Goal: Task Accomplishment & Management: Complete application form

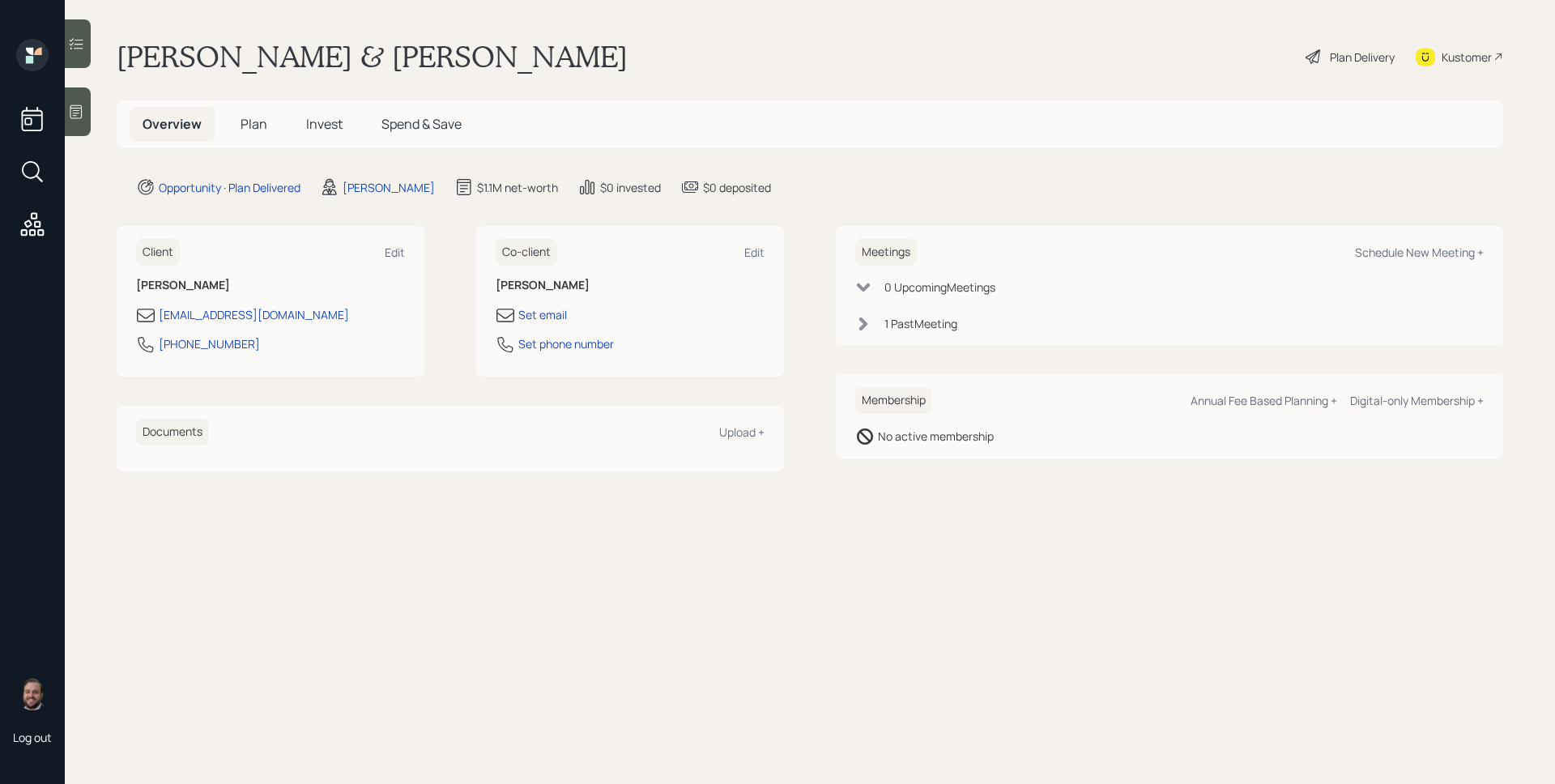
click at [317, 120] on span "Invest" at bounding box center [324, 123] width 36 height 18
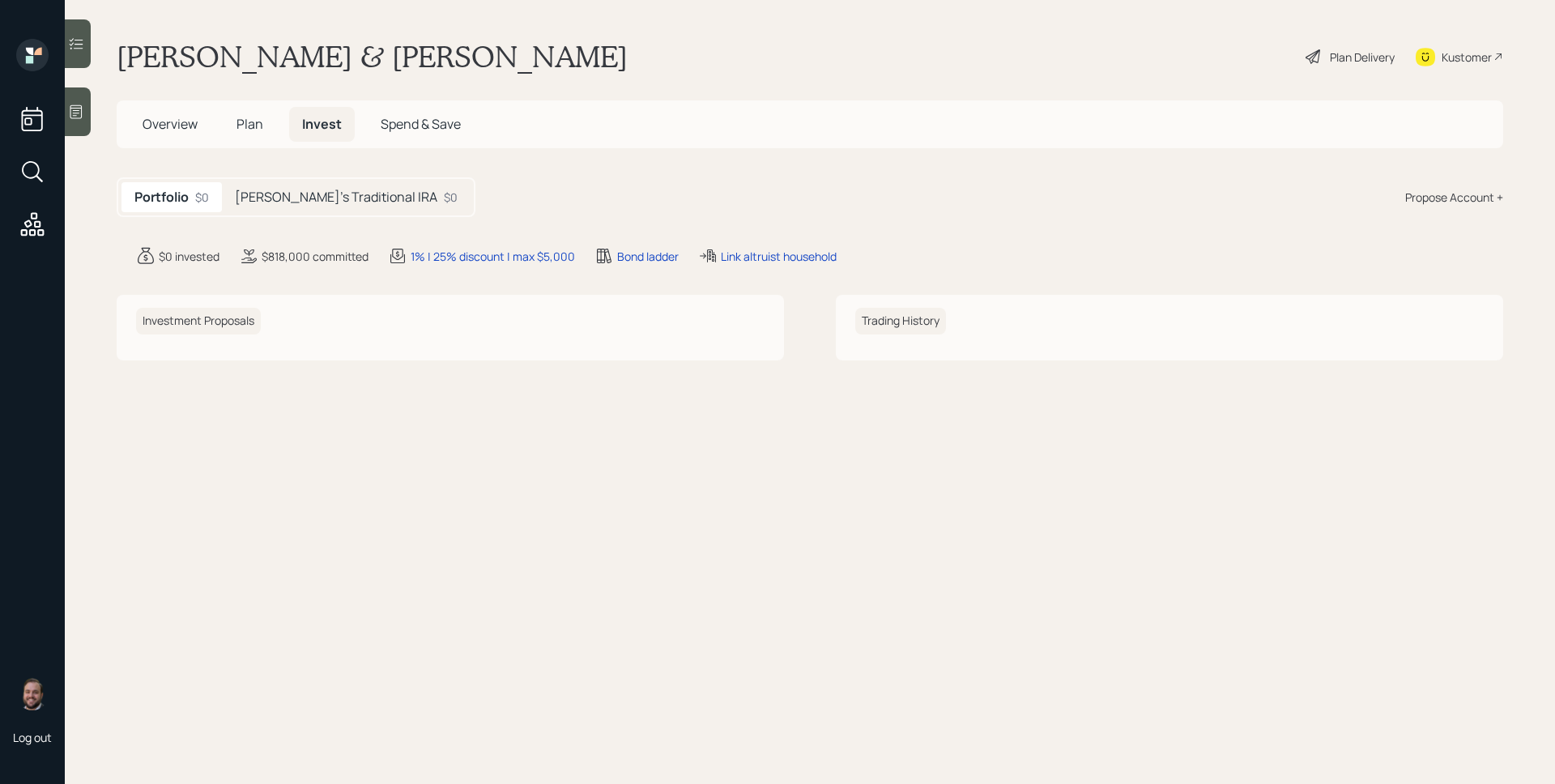
click at [310, 194] on h5 "Ron's Traditional IRA" at bounding box center [336, 197] width 202 height 15
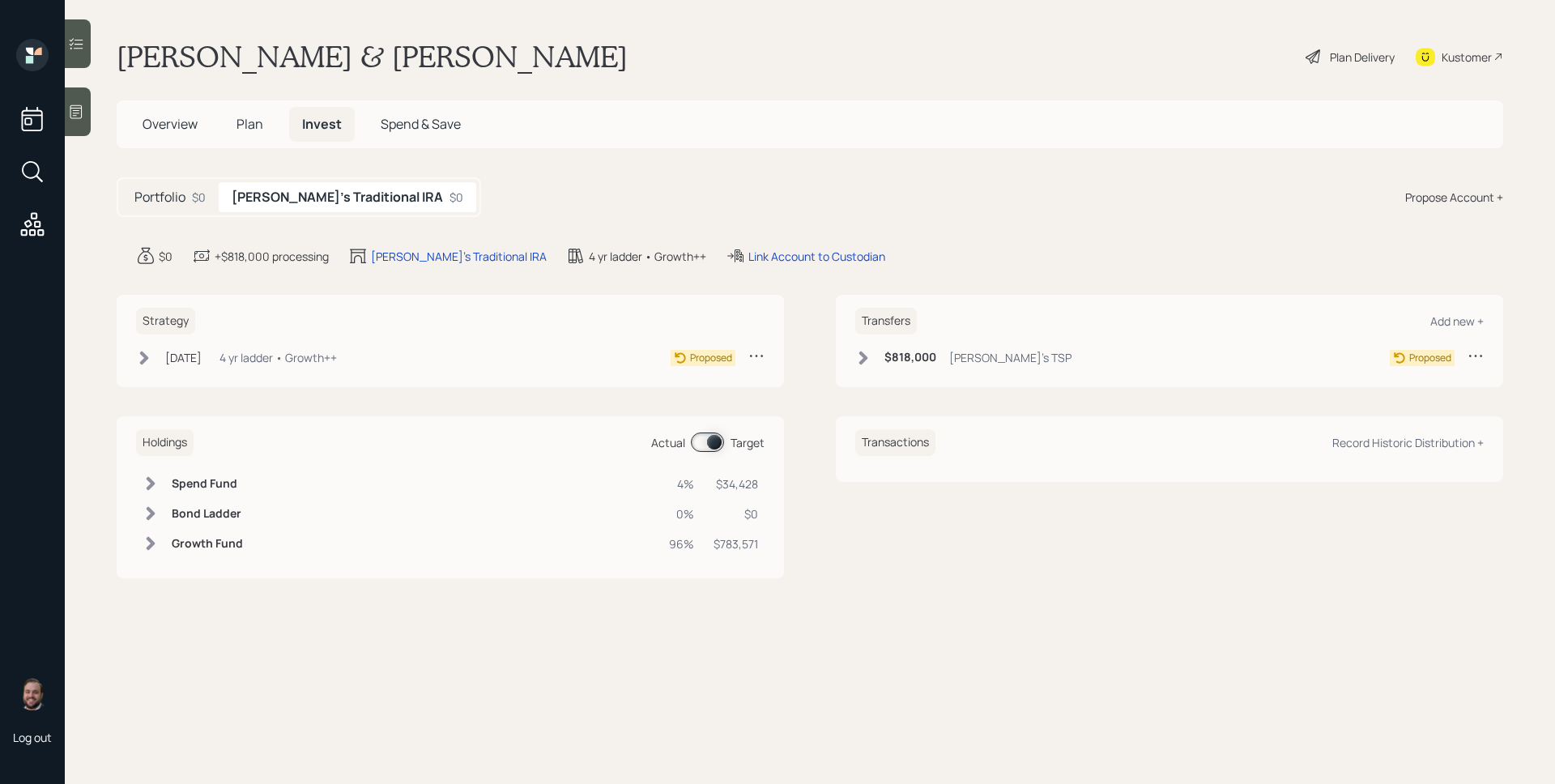
click at [80, 103] on icon at bounding box center [76, 111] width 16 height 16
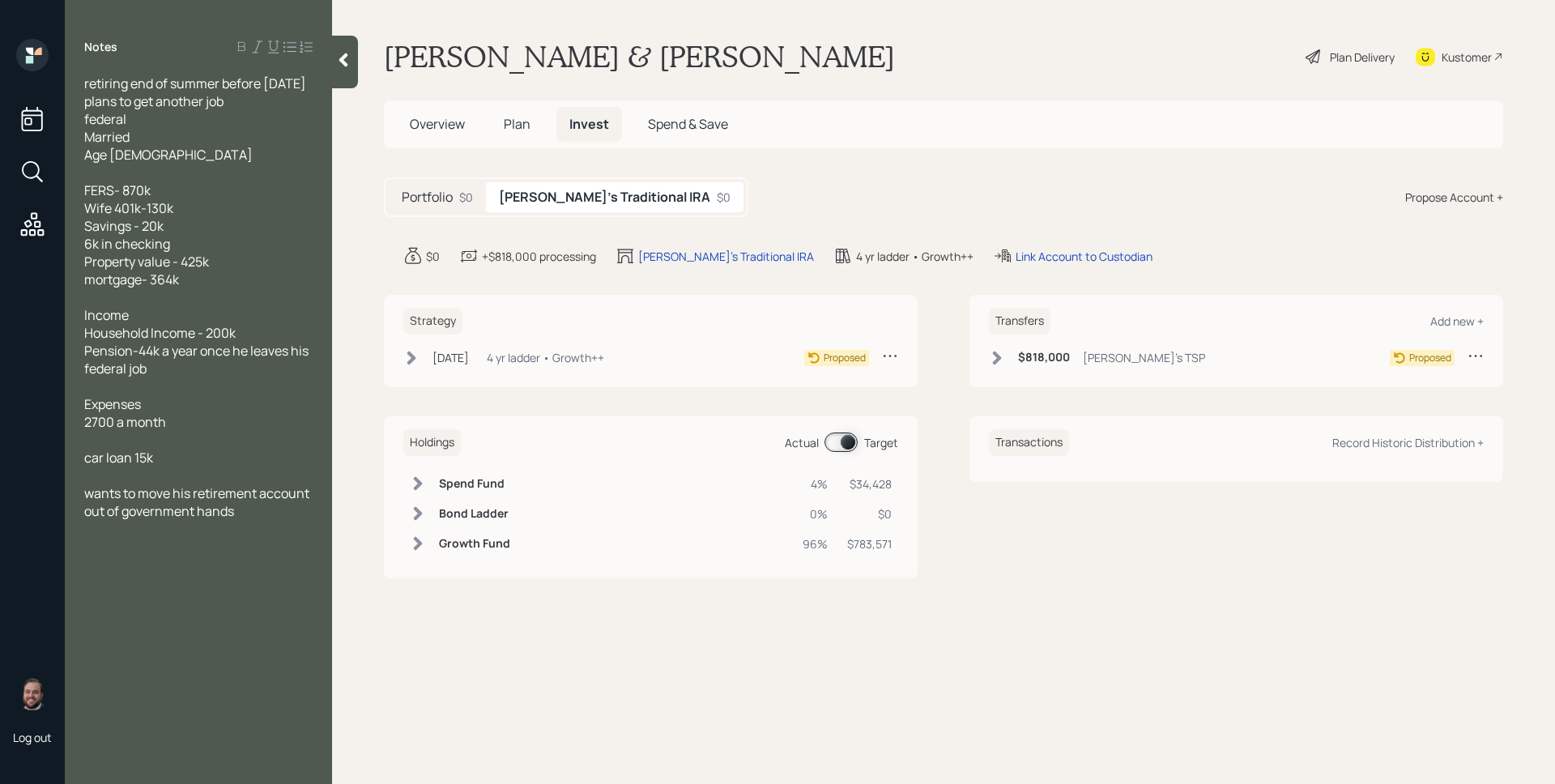
click at [464, 52] on h1 "Ron & Dee Mccune" at bounding box center [639, 56] width 511 height 35
click at [456, 122] on span "Overview" at bounding box center [437, 123] width 55 height 18
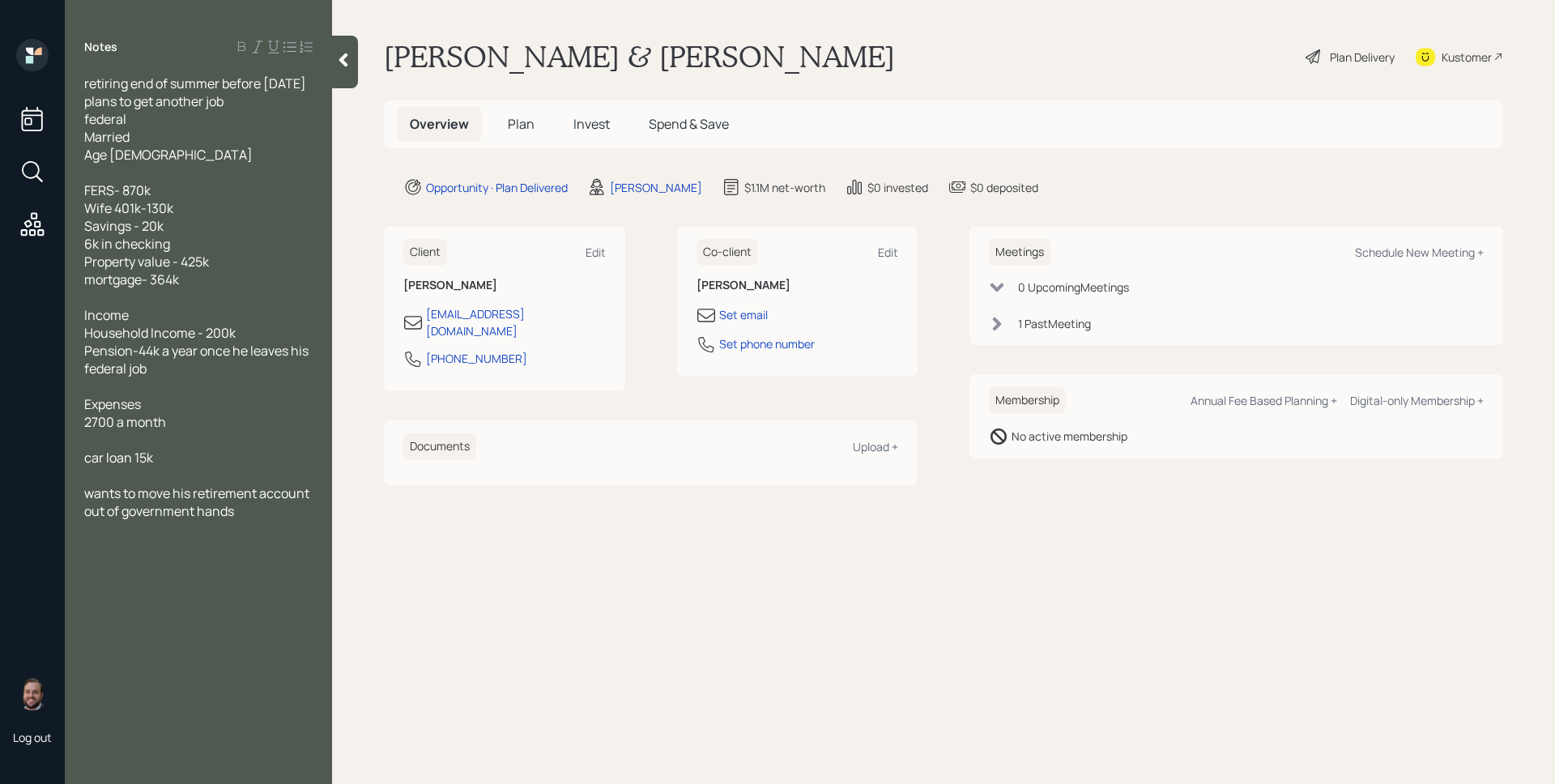
click at [1348, 55] on div "Plan Delivery" at bounding box center [1362, 57] width 65 height 17
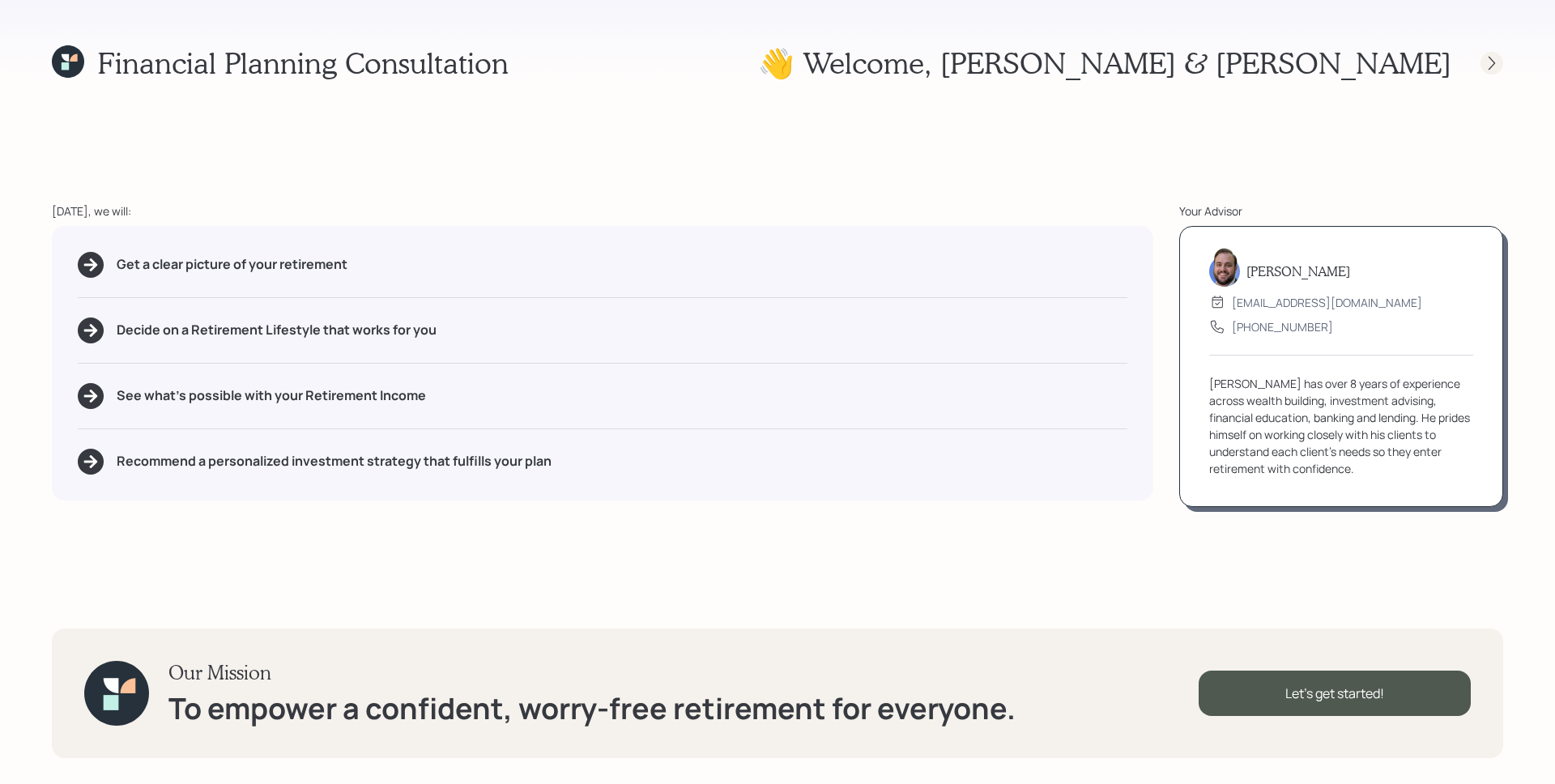
click at [1484, 55] on icon at bounding box center [1491, 63] width 16 height 16
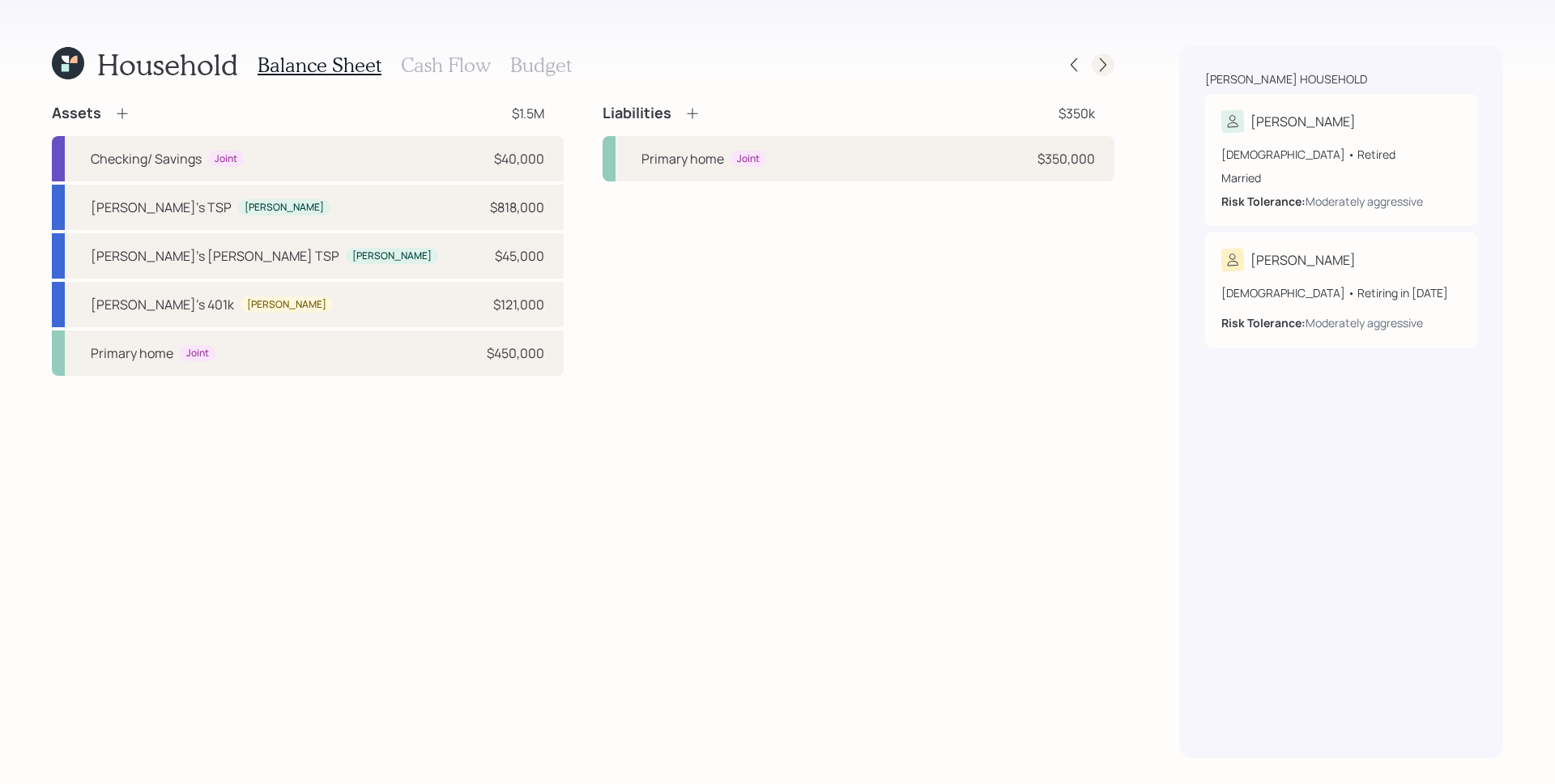
click at [1110, 58] on icon at bounding box center [1102, 65] width 16 height 16
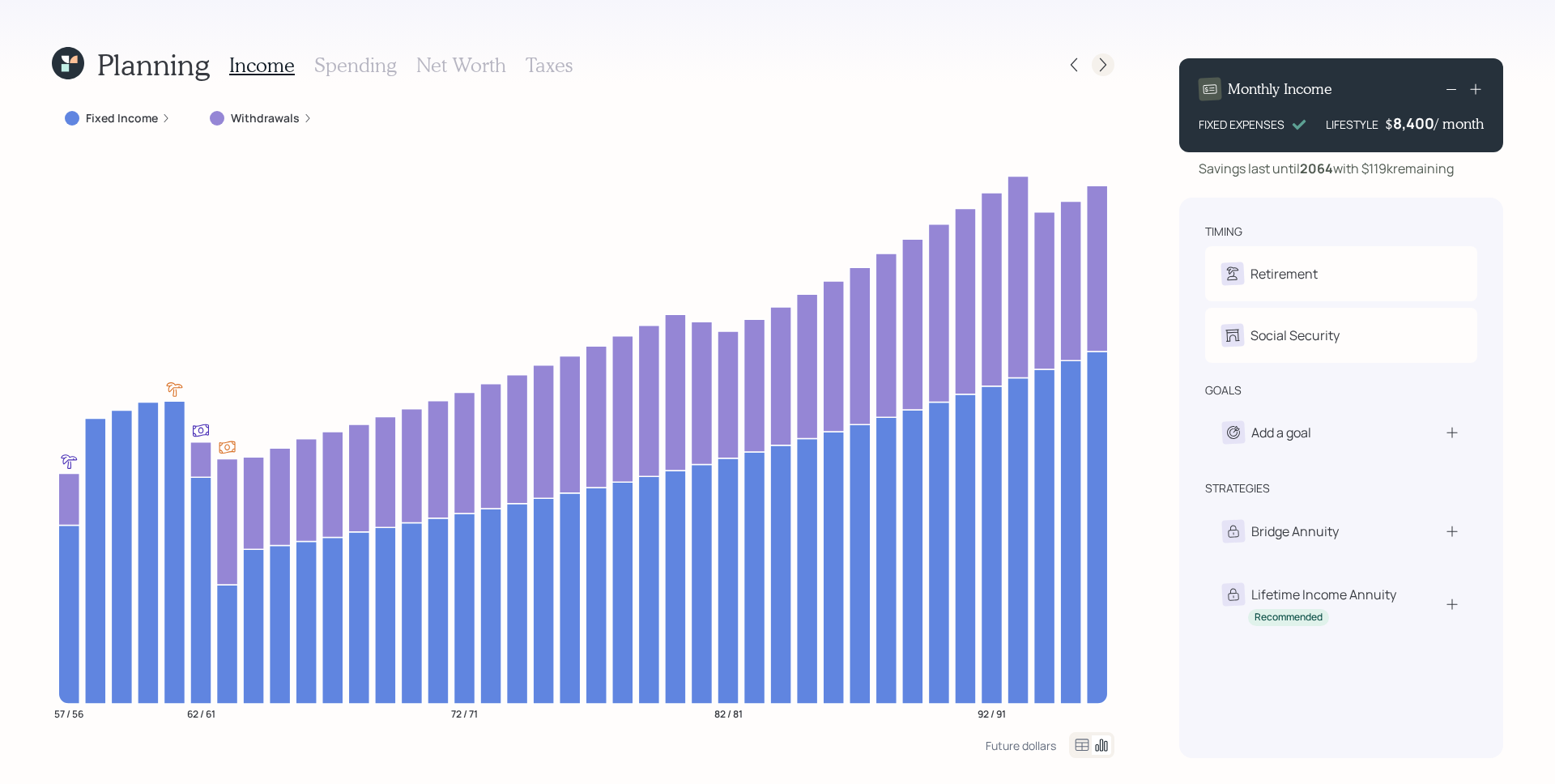
click at [1105, 65] on icon at bounding box center [1103, 65] width 7 height 13
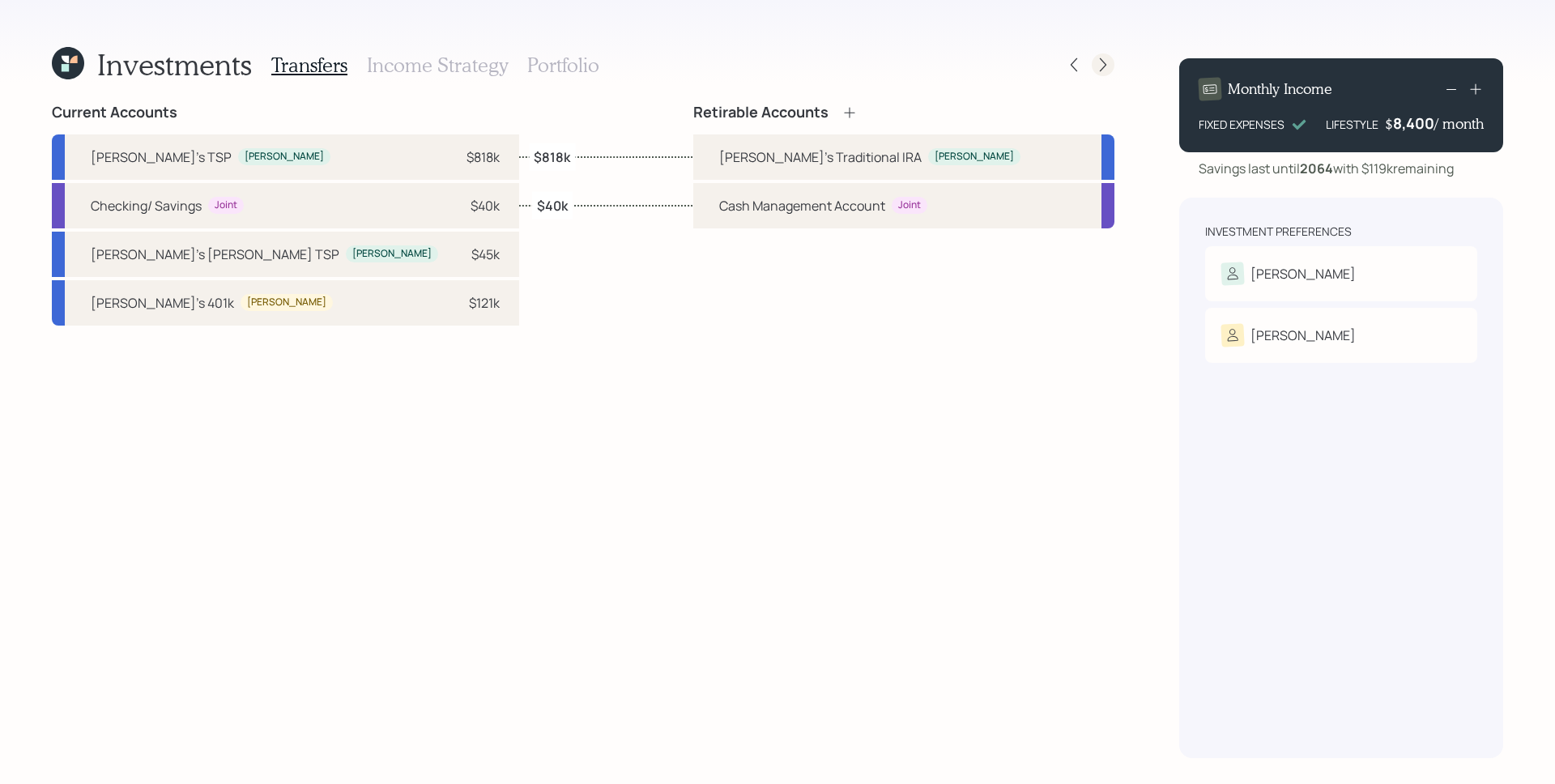
click at [1102, 66] on icon at bounding box center [1102, 65] width 16 height 16
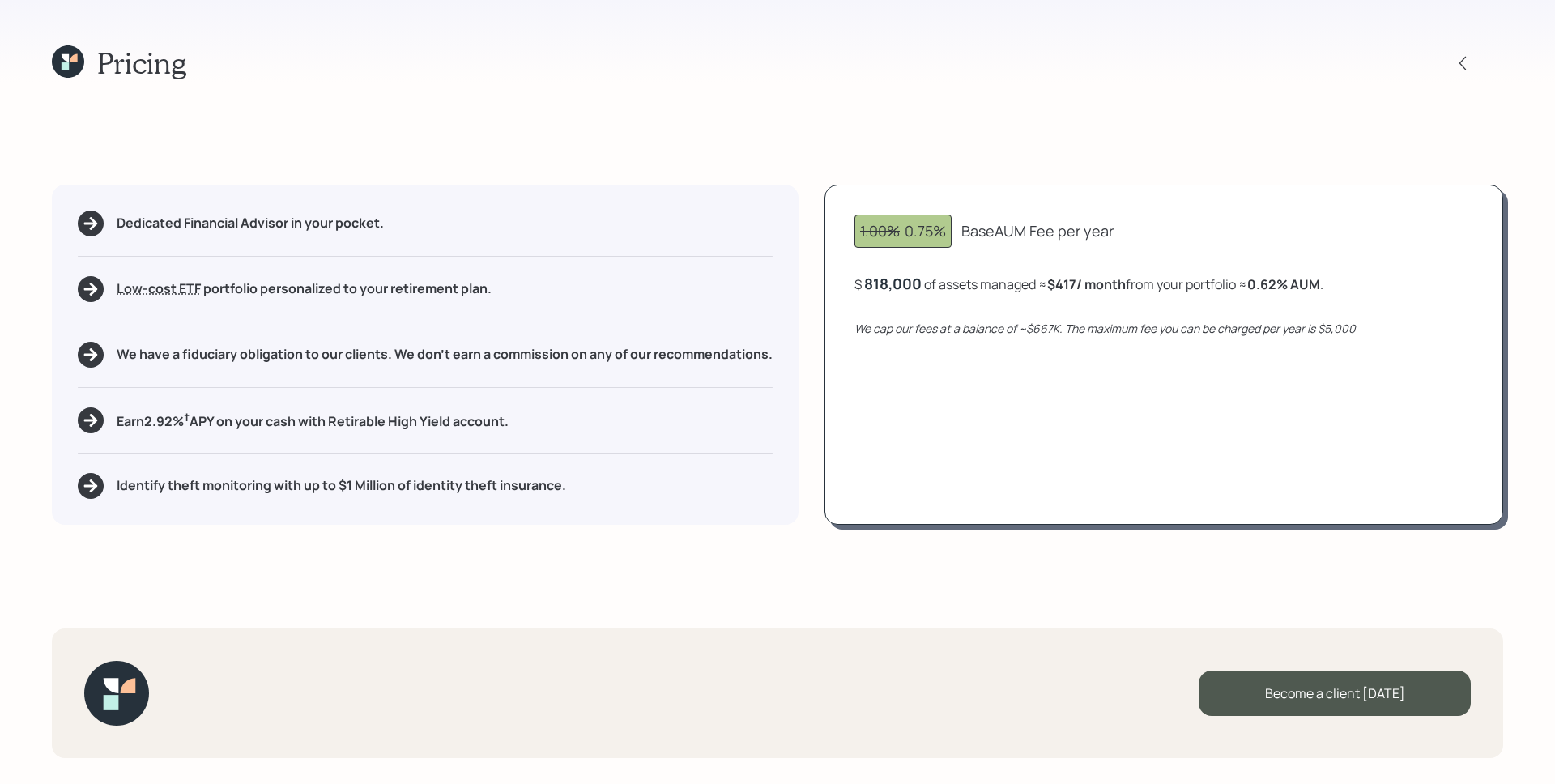
click at [903, 285] on div "818,000" at bounding box center [893, 283] width 57 height 19
click at [903, 285] on div "818000" at bounding box center [891, 283] width 54 height 19
drag, startPoint x: 1200, startPoint y: 426, endPoint x: 1209, endPoint y: 441, distance: 17.5
click at [1199, 427] on div "1.00% 0.75% Base AUM Fee per year $ 1,000,000 of assets managed ≈ $417 / month …" at bounding box center [1164, 354] width 678 height 340
click at [1468, 58] on icon at bounding box center [1462, 63] width 16 height 16
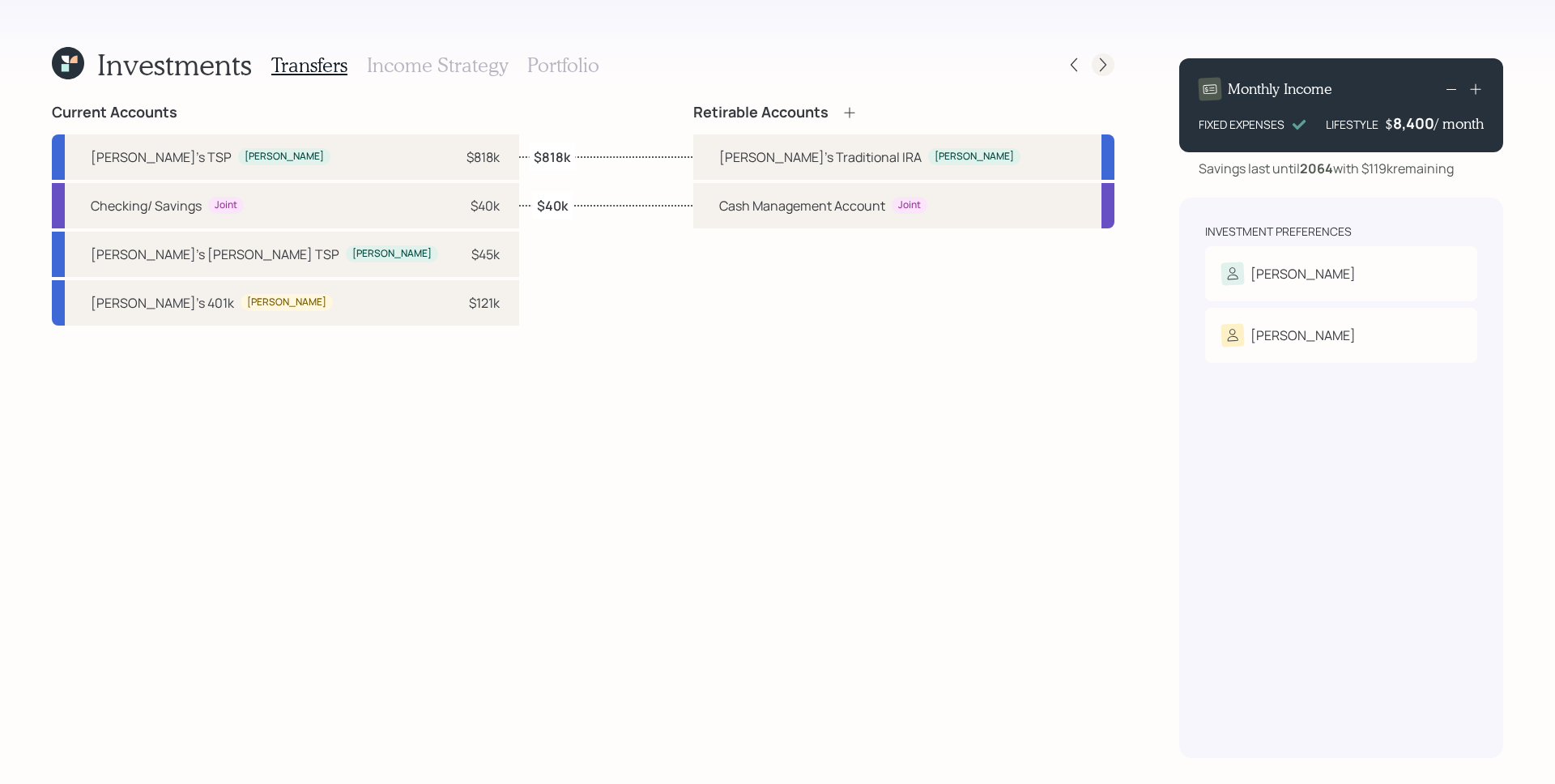
click at [1111, 67] on div at bounding box center [1102, 65] width 23 height 23
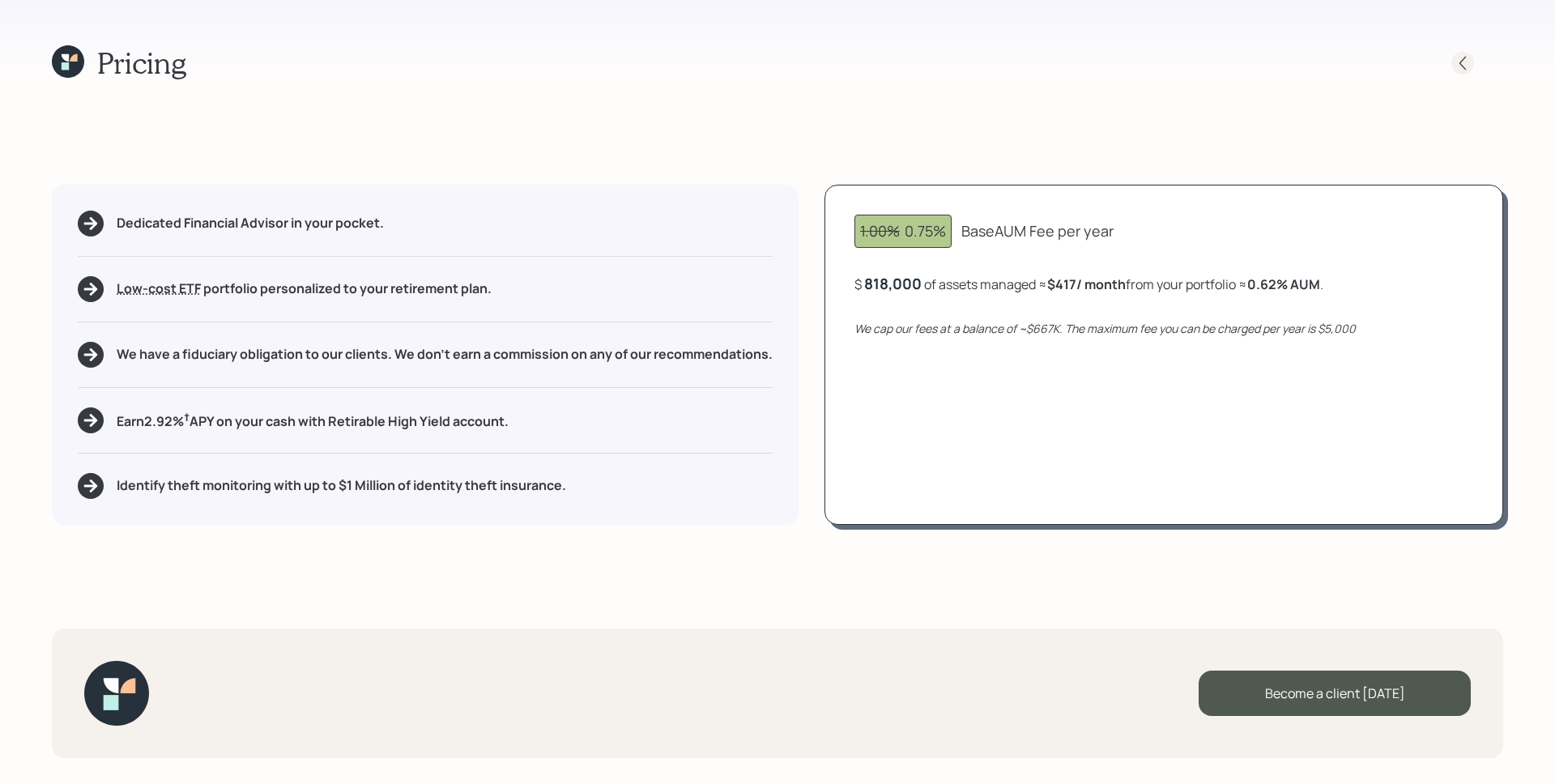
click at [1463, 63] on icon at bounding box center [1462, 63] width 16 height 16
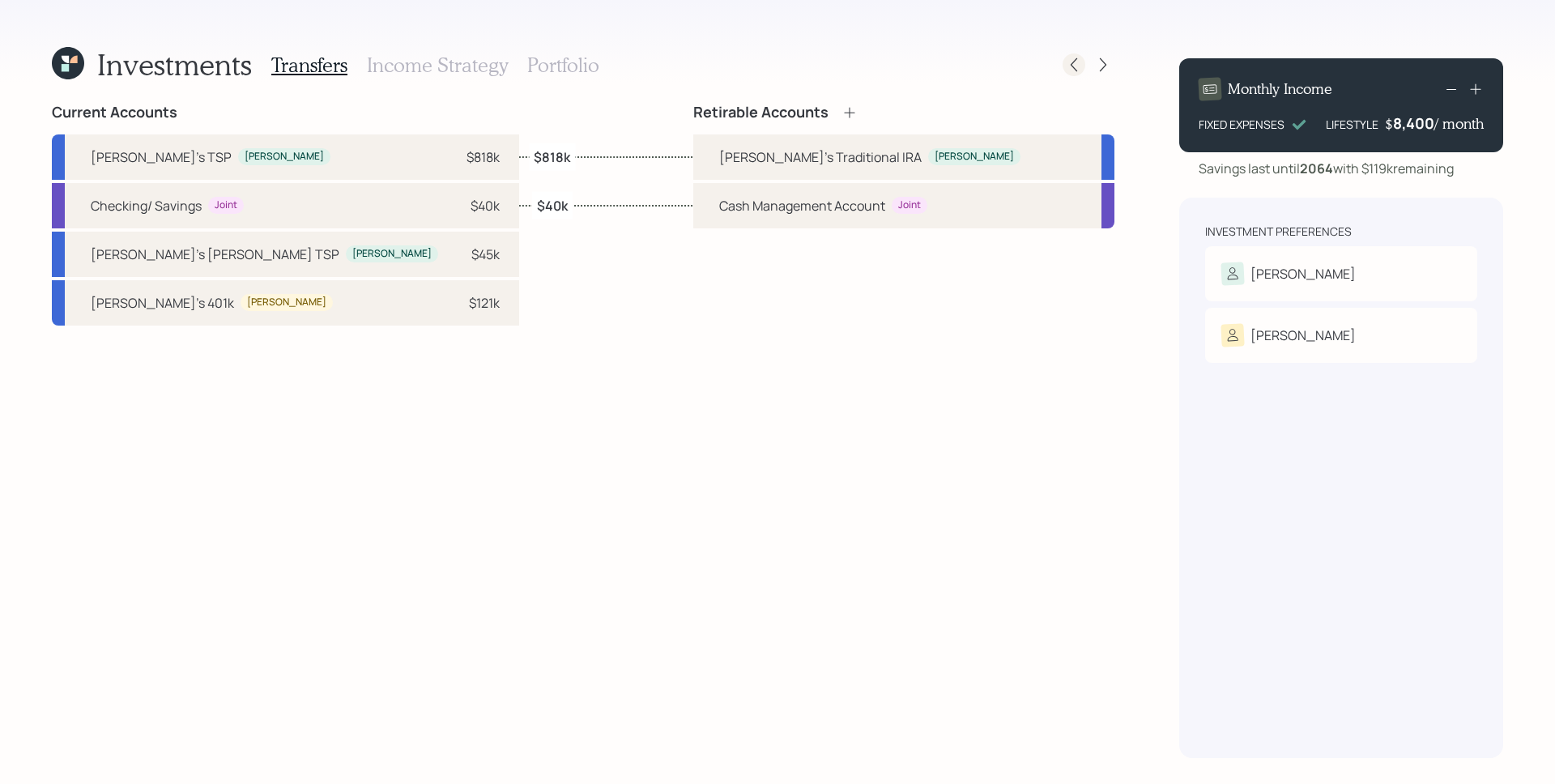
click at [1079, 64] on icon at bounding box center [1073, 65] width 16 height 16
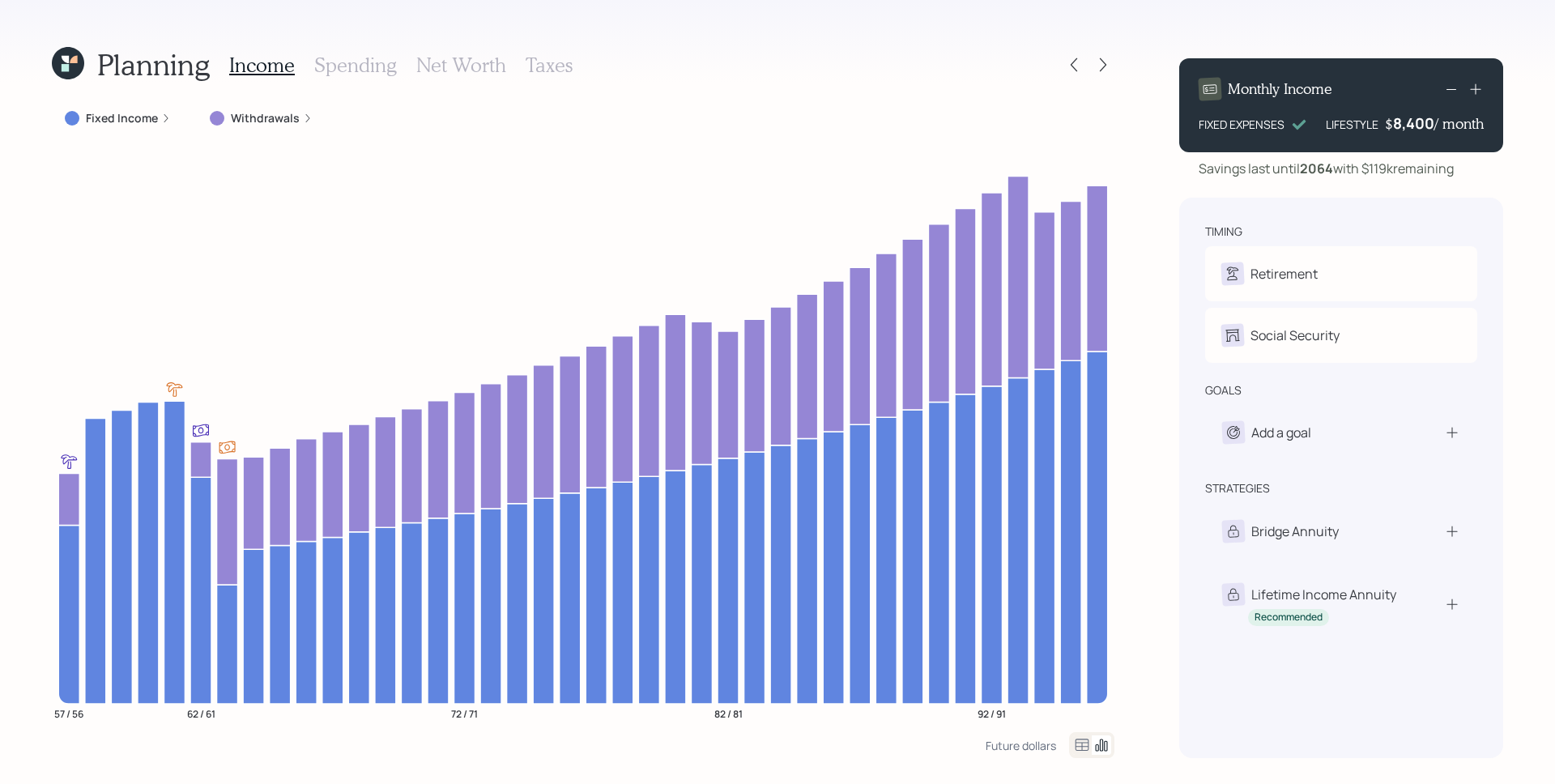
click at [247, 112] on label "Withdrawals" at bounding box center [265, 118] width 69 height 16
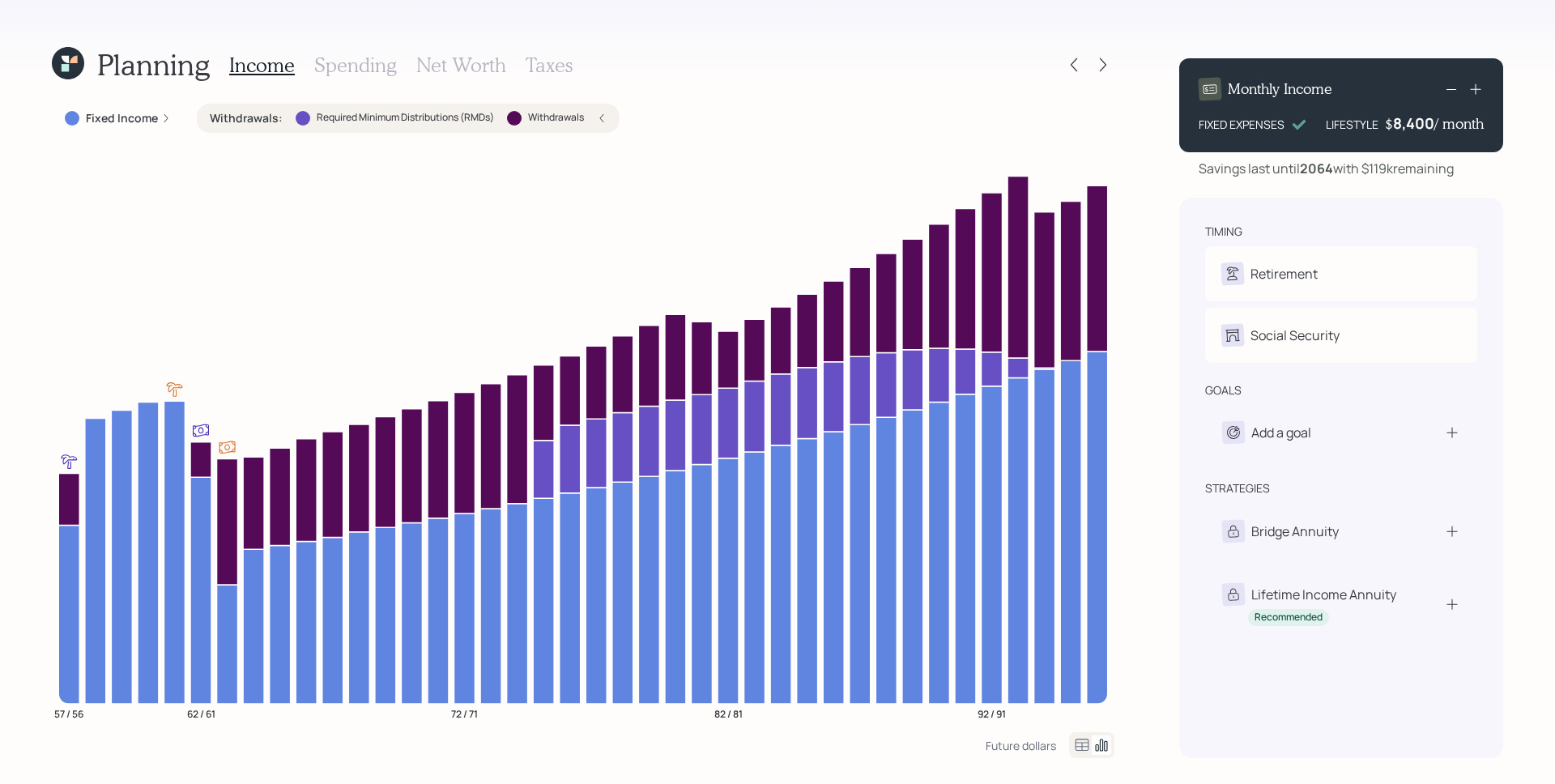
click at [48, 65] on div "Planning Income Spending Net Worth Taxes Fixed Income Withdrawals : Required Mi…" at bounding box center [778, 392] width 1555 height 784
click at [54, 61] on icon at bounding box center [68, 63] width 33 height 33
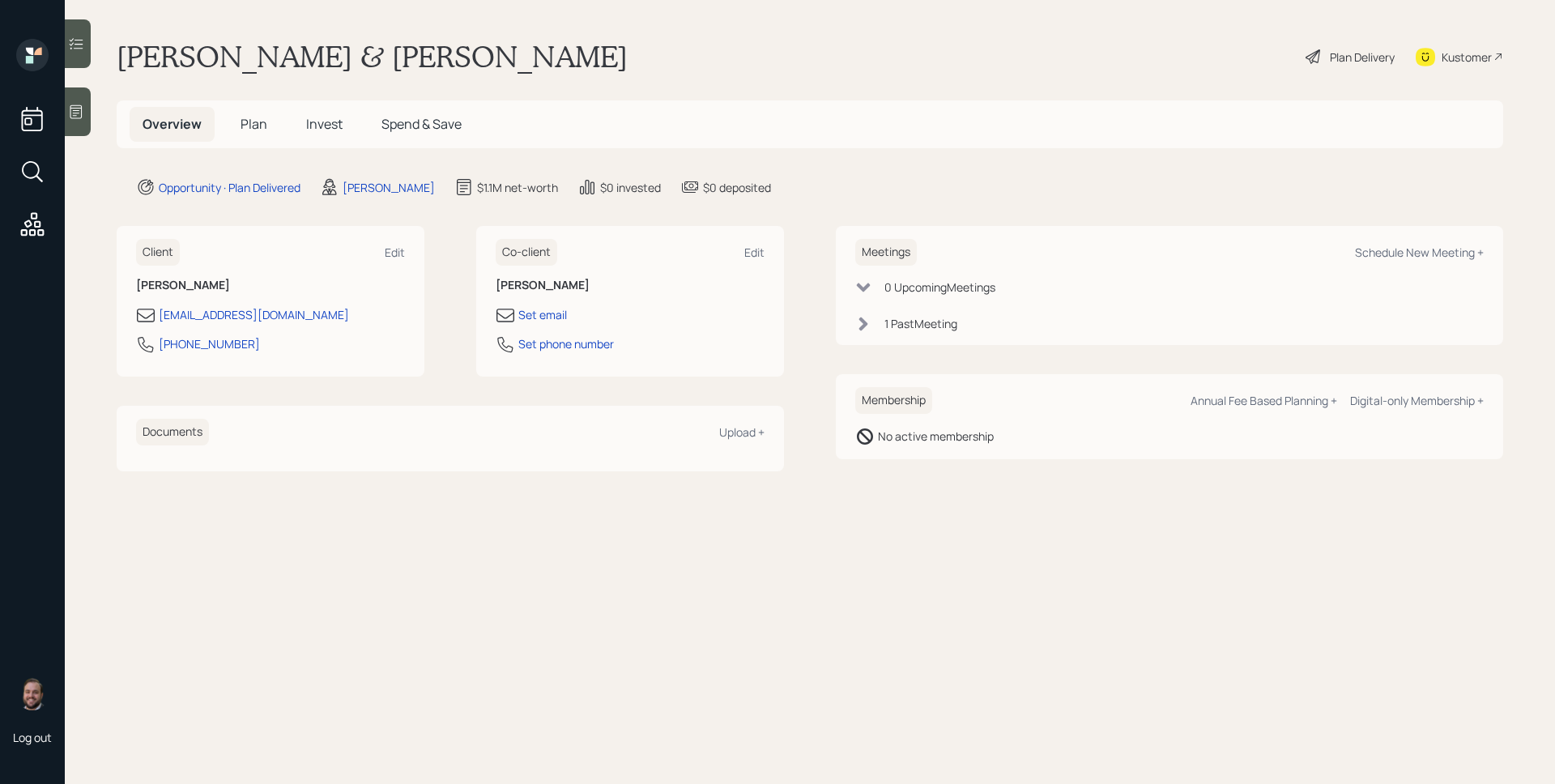
click at [927, 325] on div "1 Past Meeting" at bounding box center [920, 323] width 73 height 17
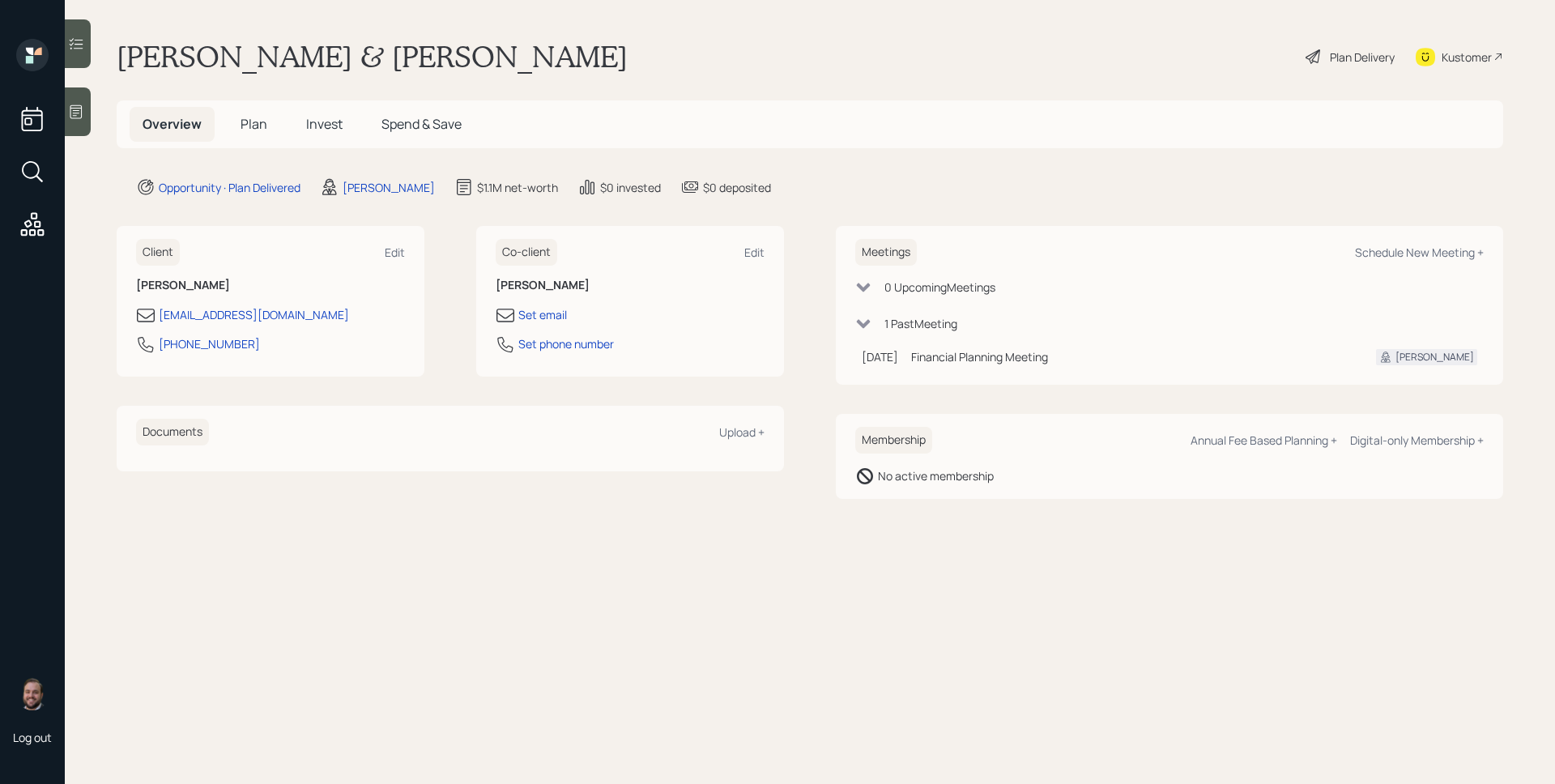
click at [247, 132] on span "Plan" at bounding box center [254, 123] width 27 height 18
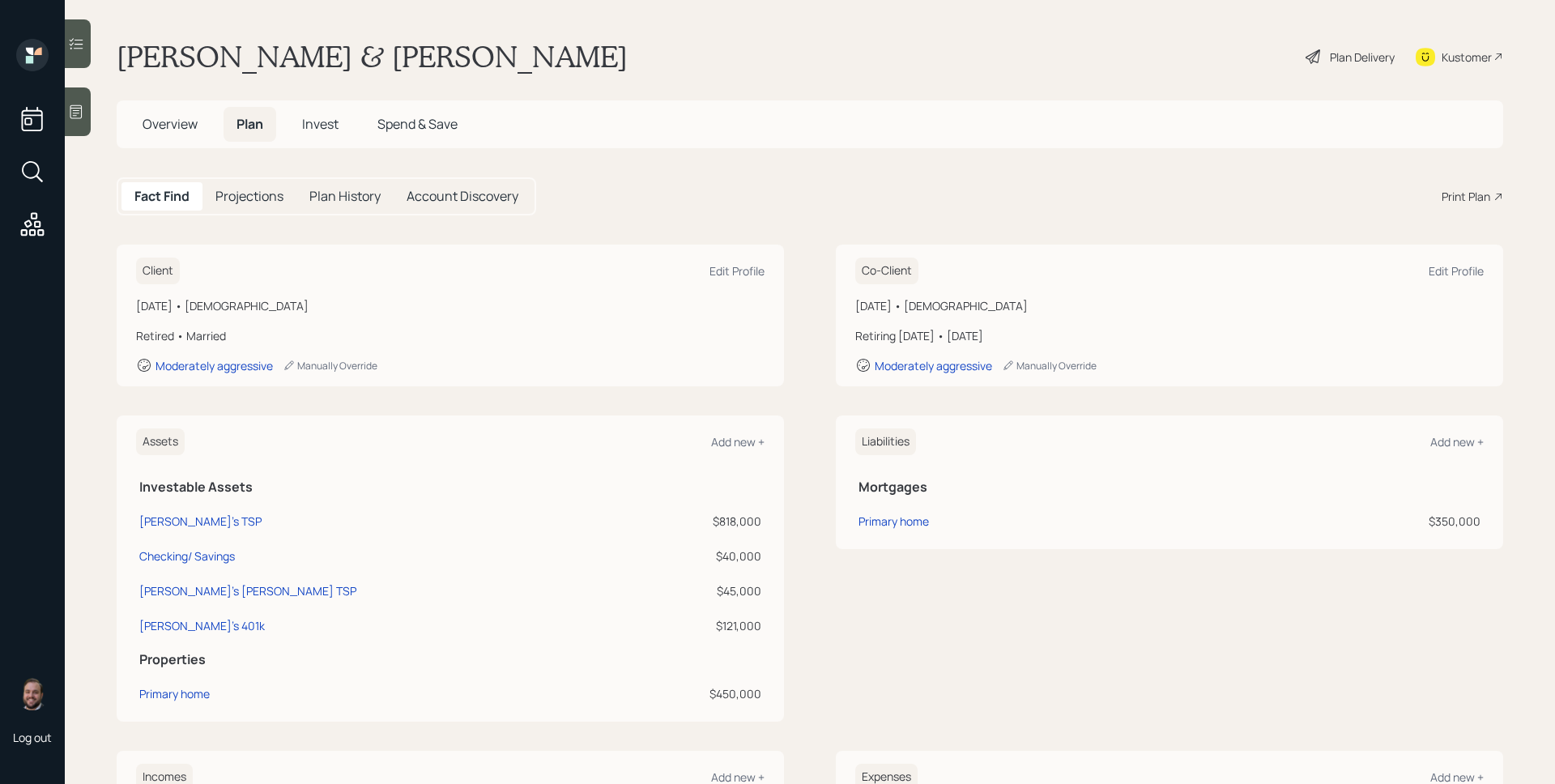
click at [1313, 48] on div "Plan Delivery" at bounding box center [1350, 56] width 92 height 35
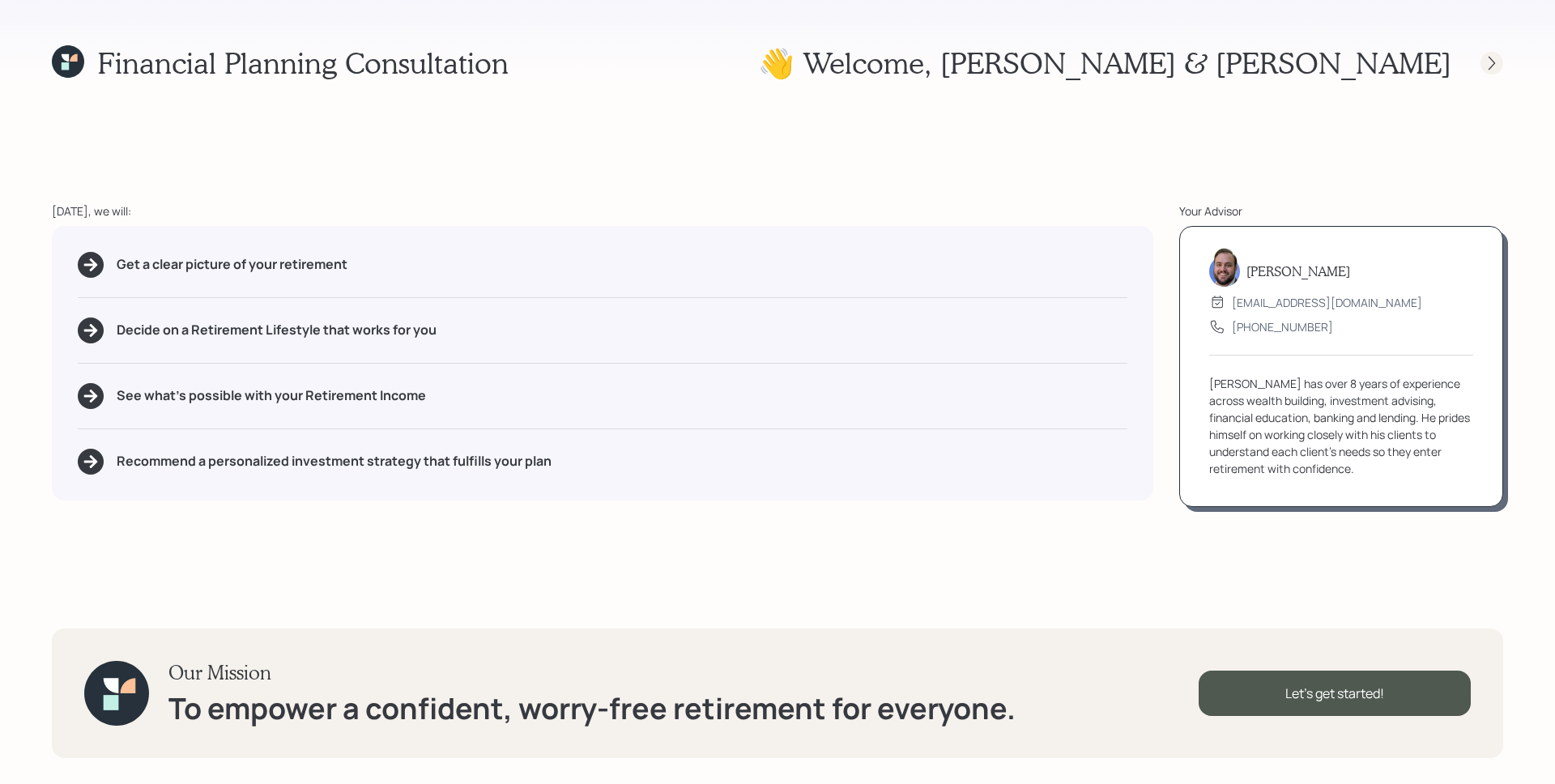
click at [1500, 63] on div at bounding box center [1491, 63] width 23 height 23
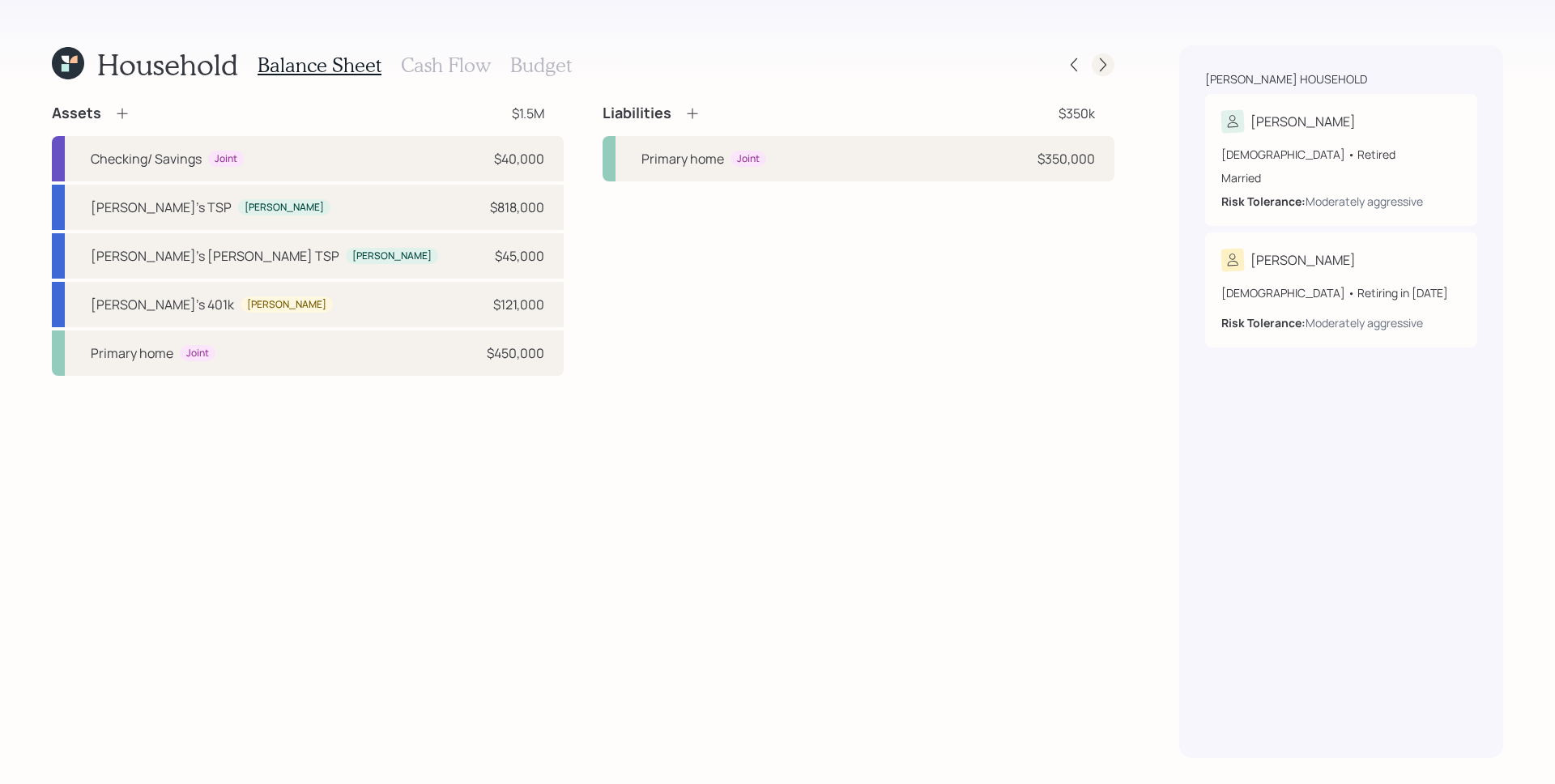
click at [1097, 72] on icon at bounding box center [1102, 65] width 16 height 16
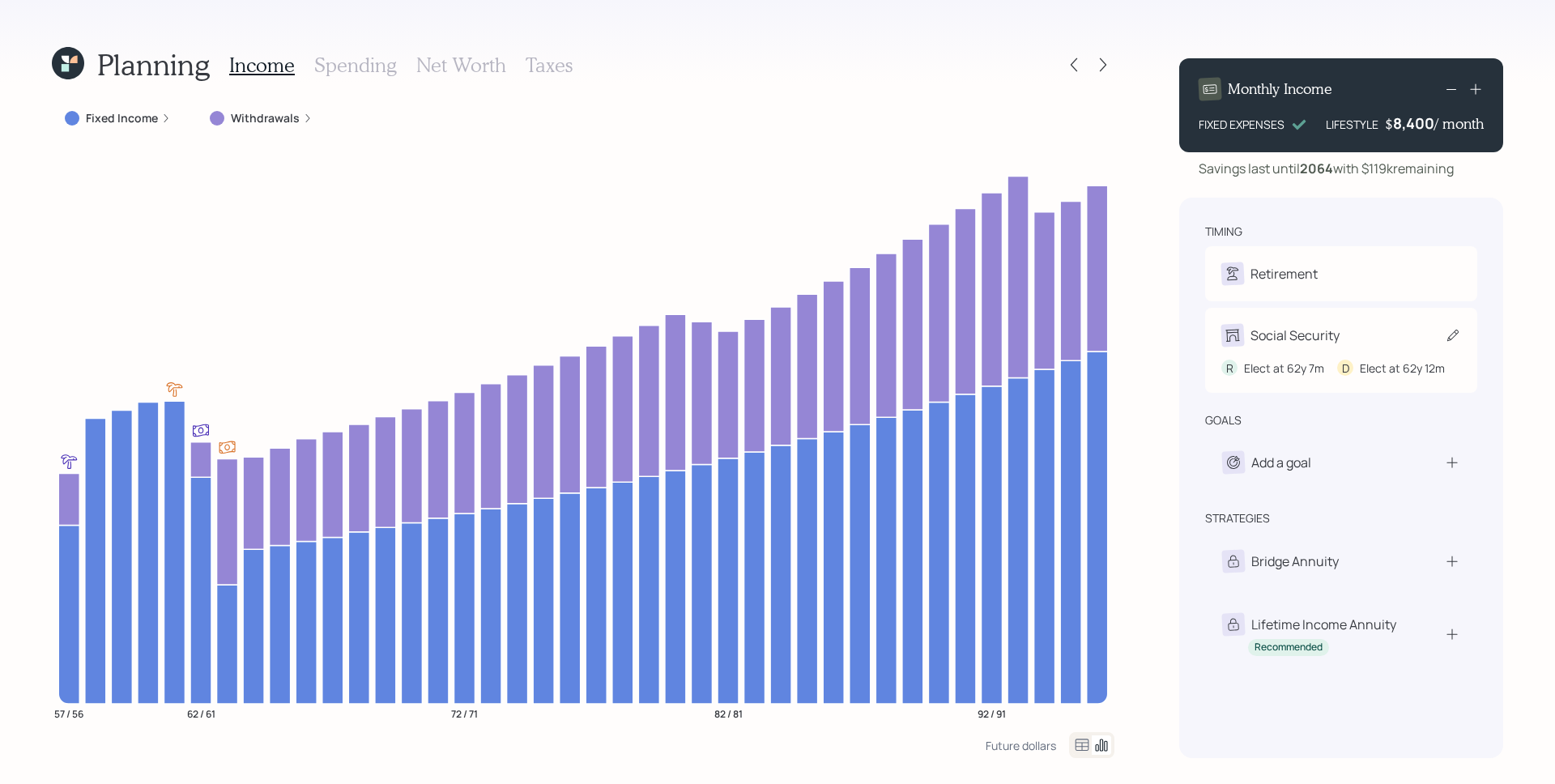
click at [1313, 334] on div "Social Security" at bounding box center [1295, 335] width 89 height 19
select select "7"
select select "12"
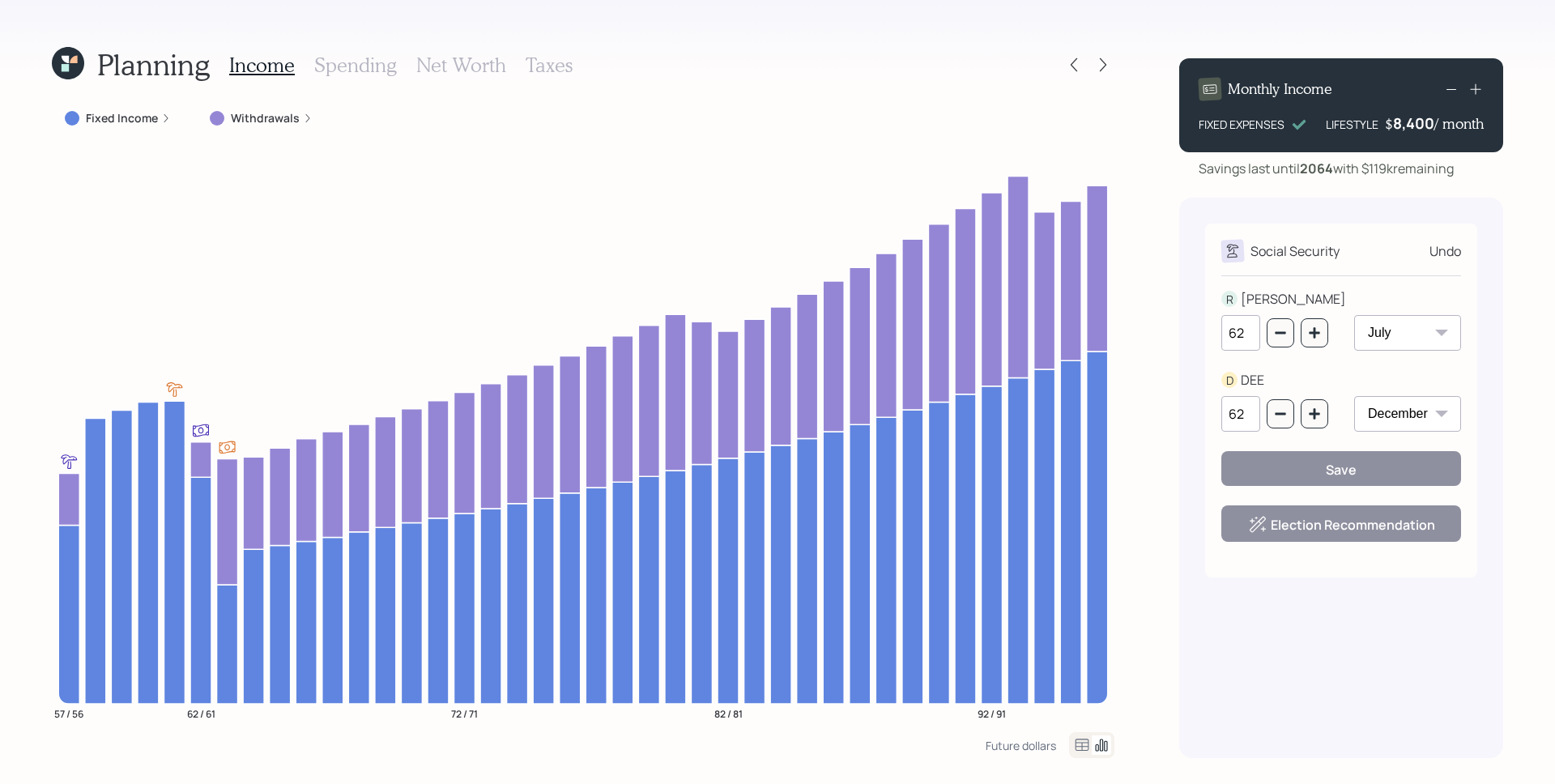
click at [59, 62] on icon at bounding box center [68, 63] width 33 height 33
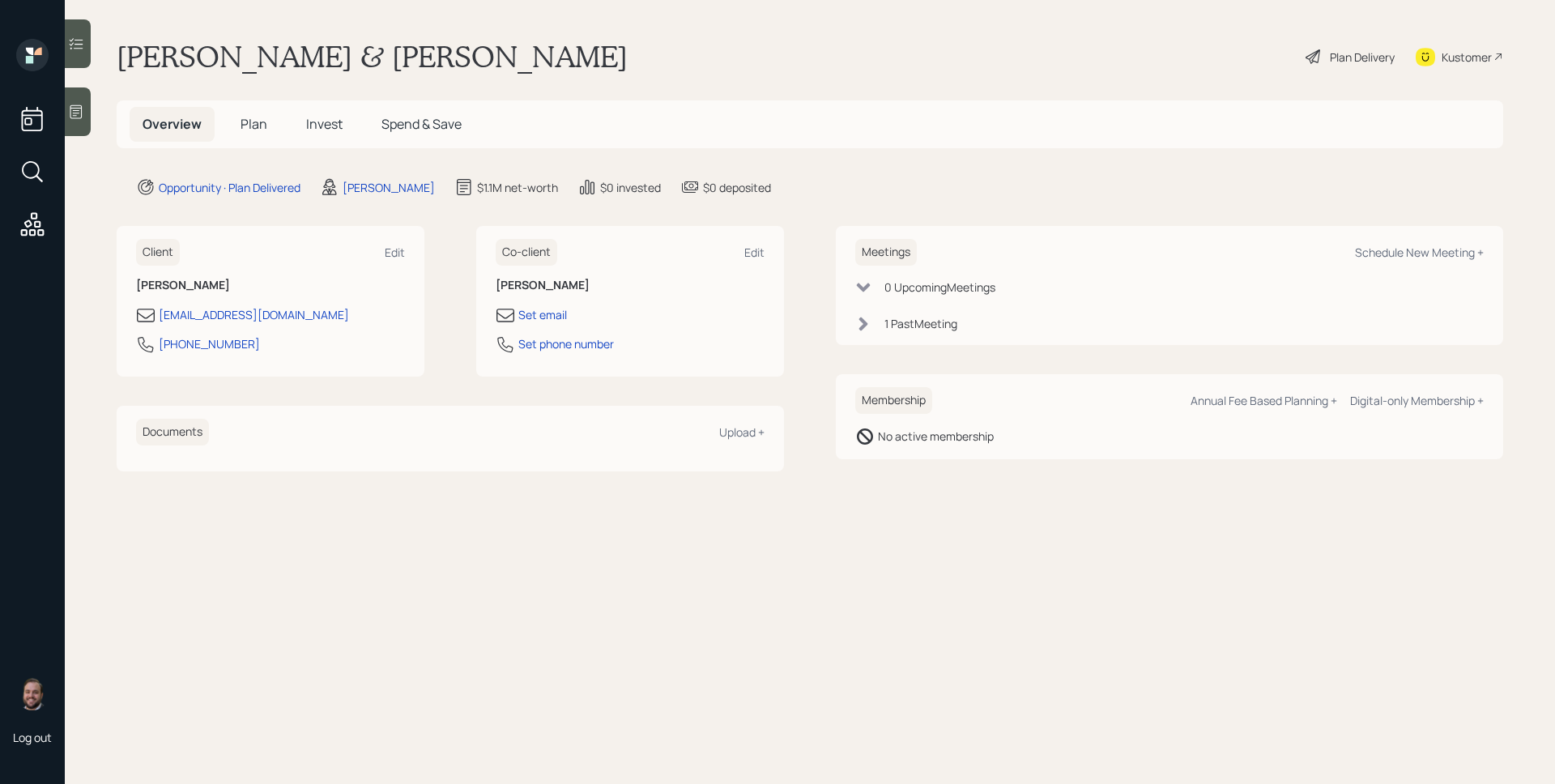
click at [264, 128] on span "Plan" at bounding box center [254, 123] width 27 height 18
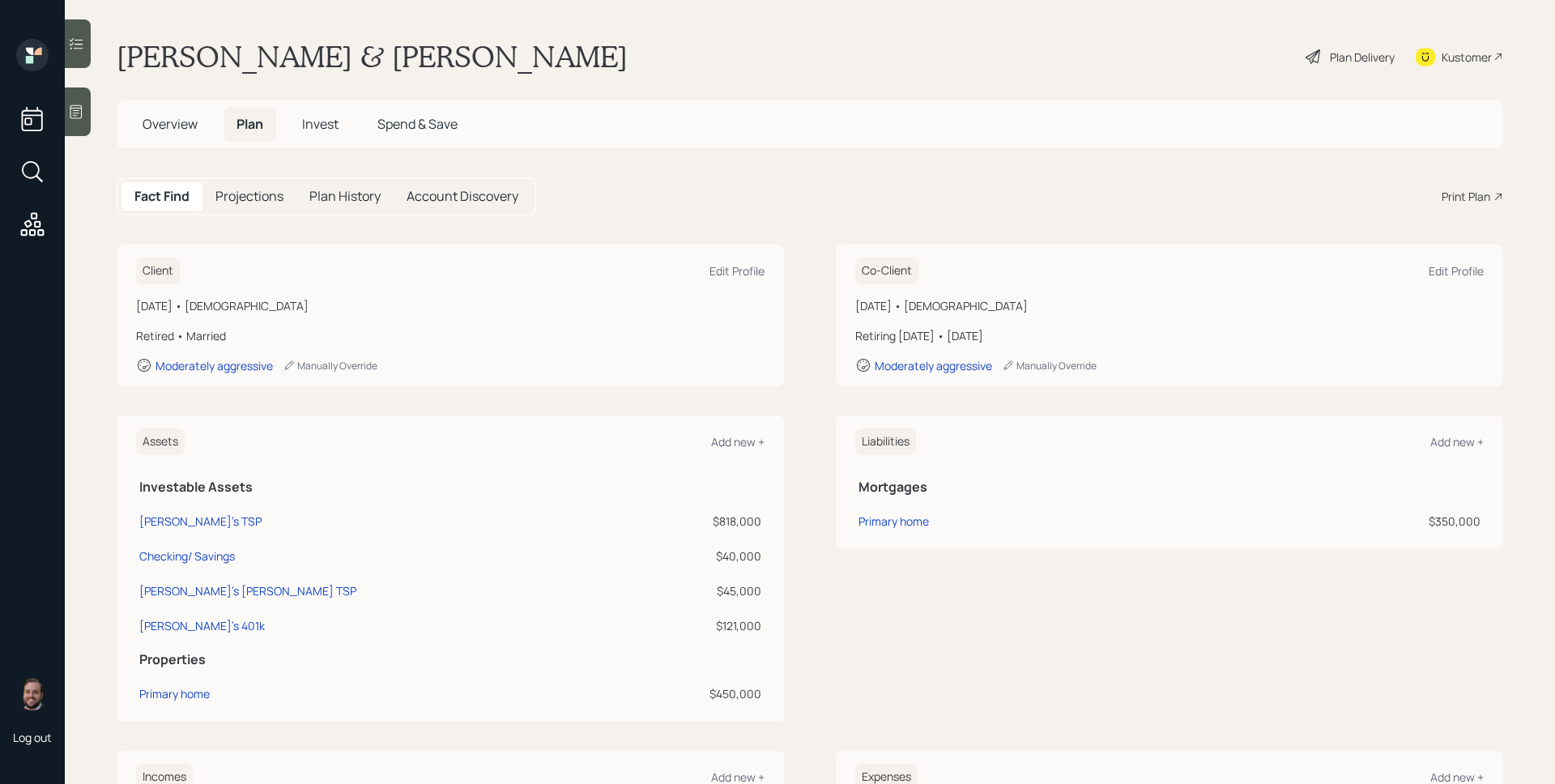
click at [1442, 191] on div "Print Plan" at bounding box center [1466, 196] width 49 height 17
click at [721, 269] on div "Edit Profile" at bounding box center [737, 270] width 55 height 15
select select "7"
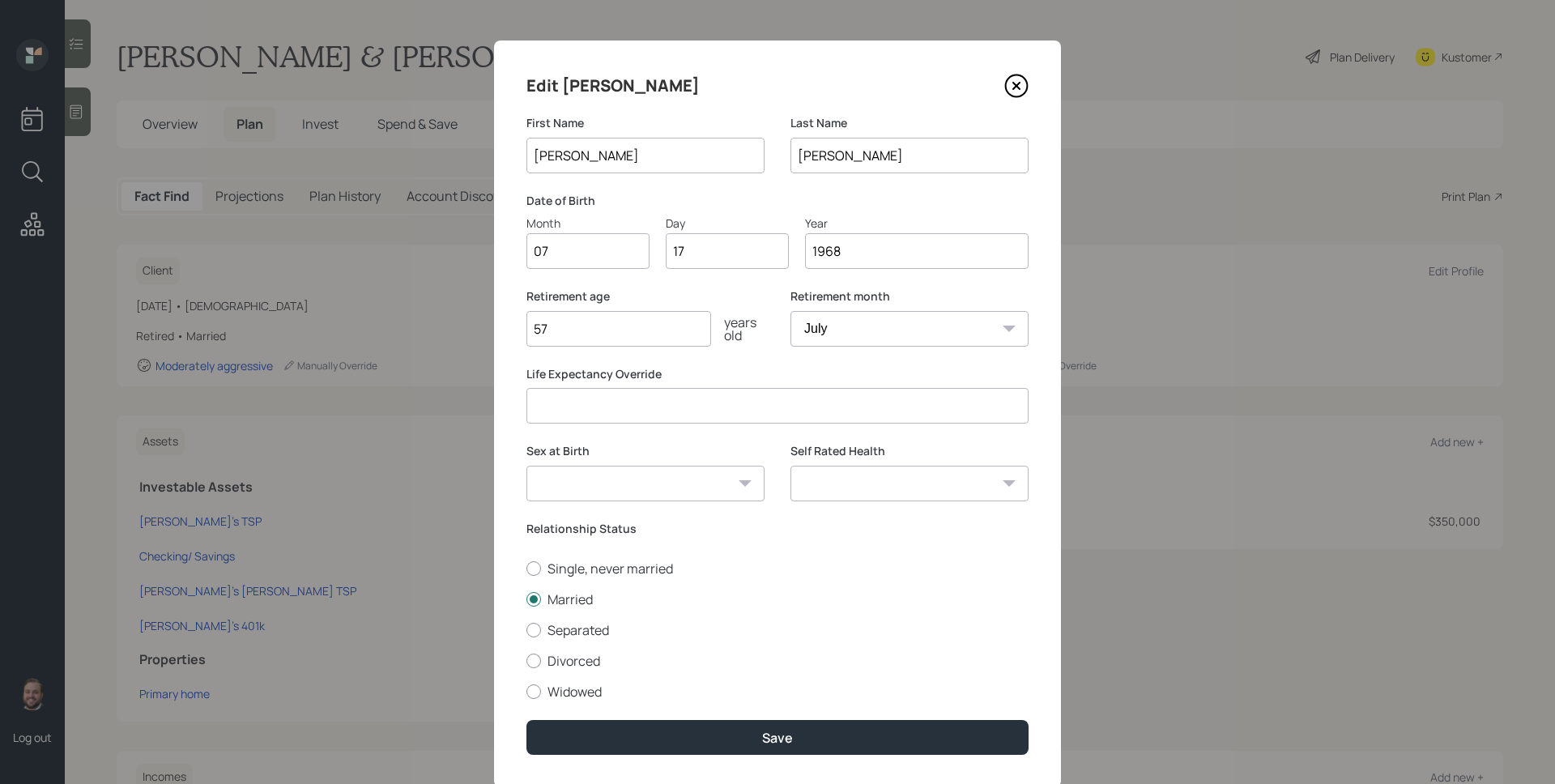
click at [816, 153] on input "Mccune" at bounding box center [909, 155] width 238 height 35
type input "McCune"
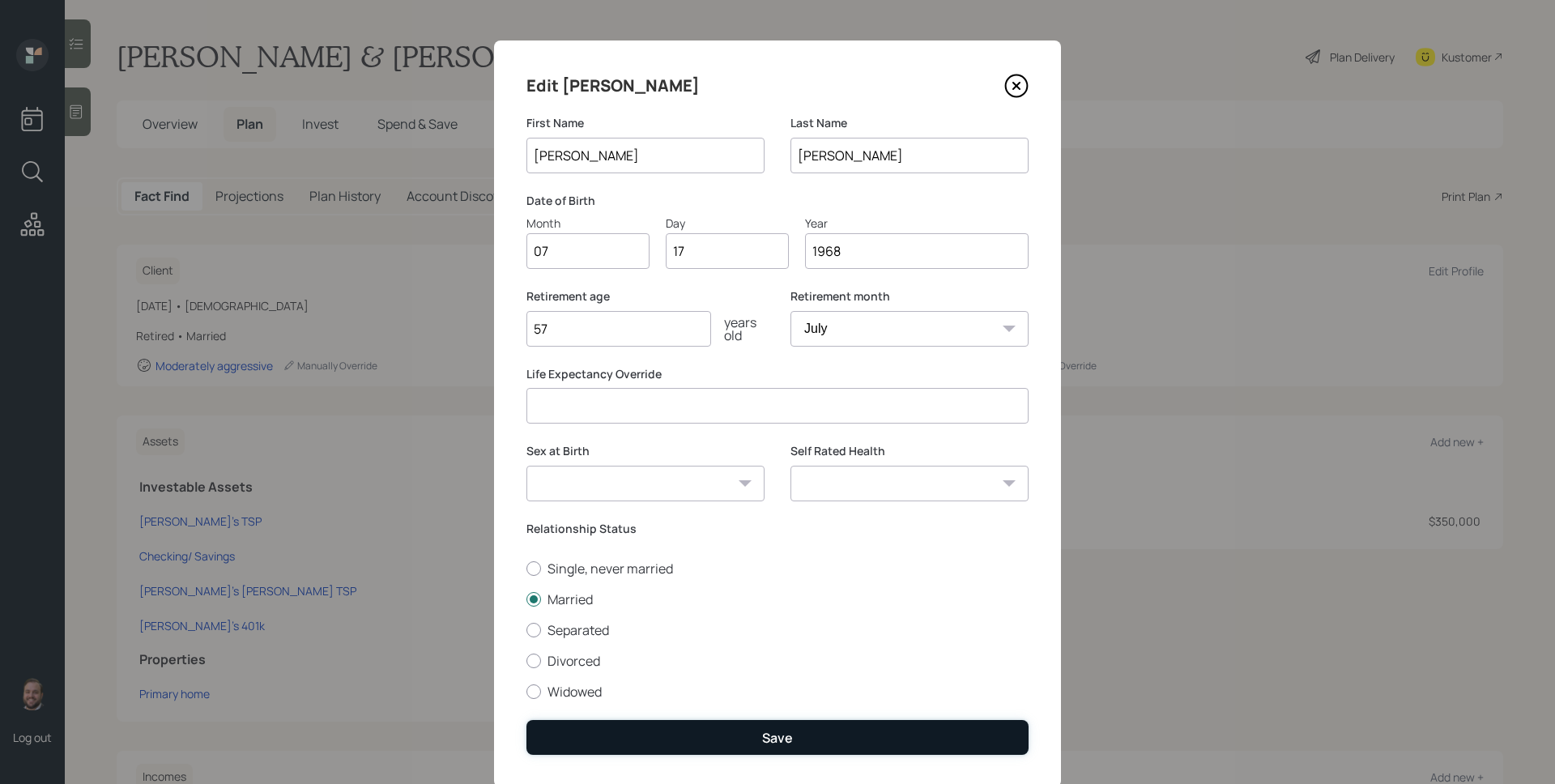
click at [762, 729] on div "Save" at bounding box center [778, 737] width 31 height 18
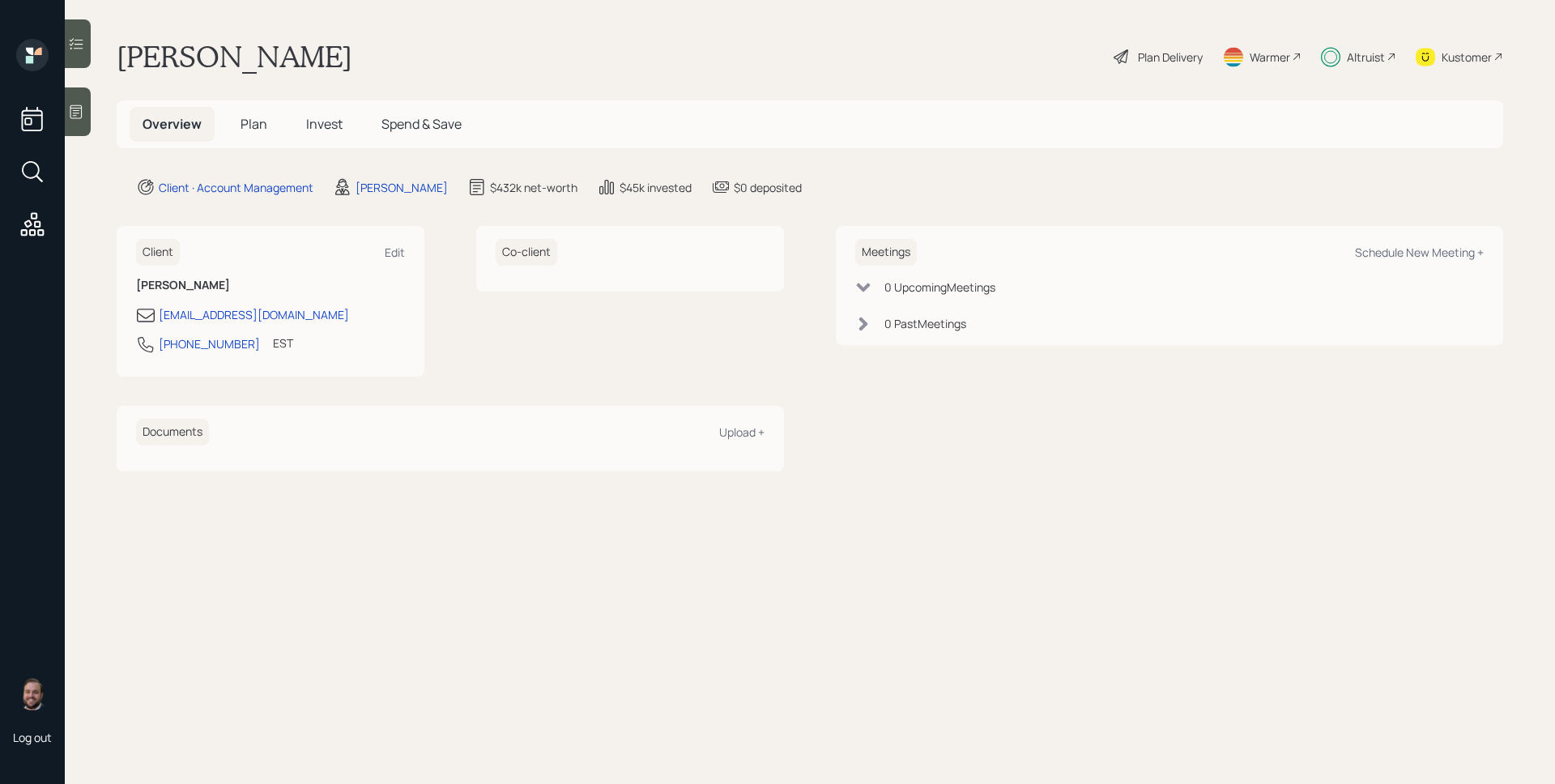
click at [1353, 62] on div "Altruist" at bounding box center [1365, 57] width 38 height 17
